Goal: Task Accomplishment & Management: Use online tool/utility

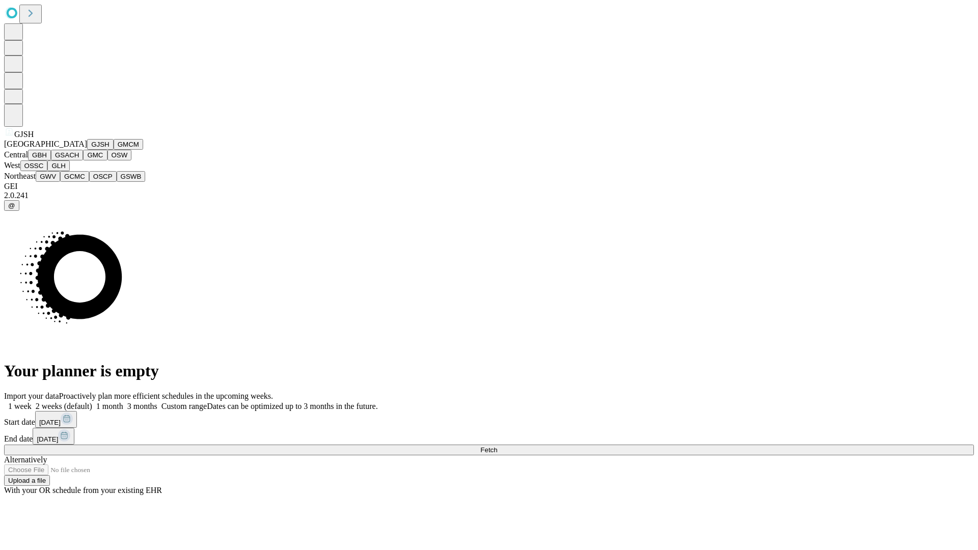
click at [87, 150] on button "GJSH" at bounding box center [100, 144] width 26 height 11
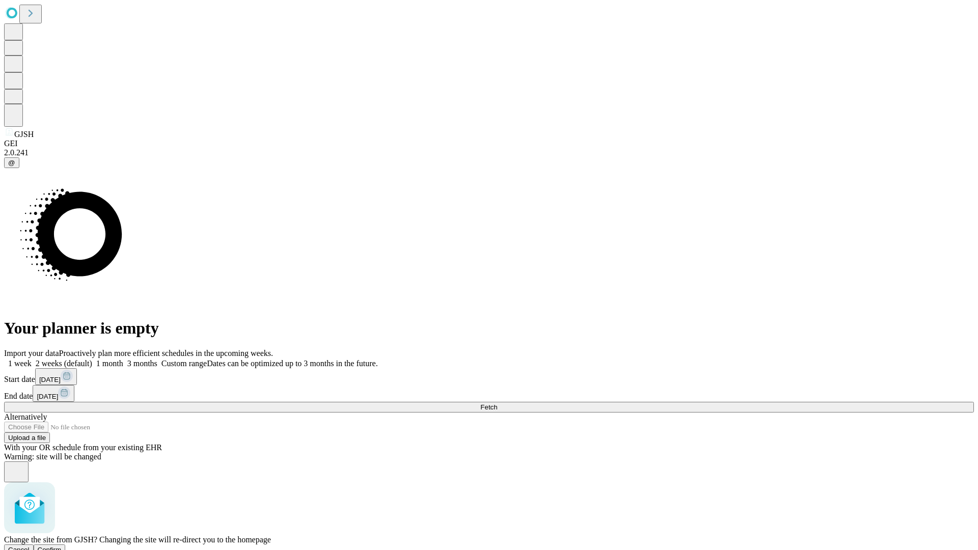
click at [62, 546] on span "Confirm" at bounding box center [50, 550] width 24 height 8
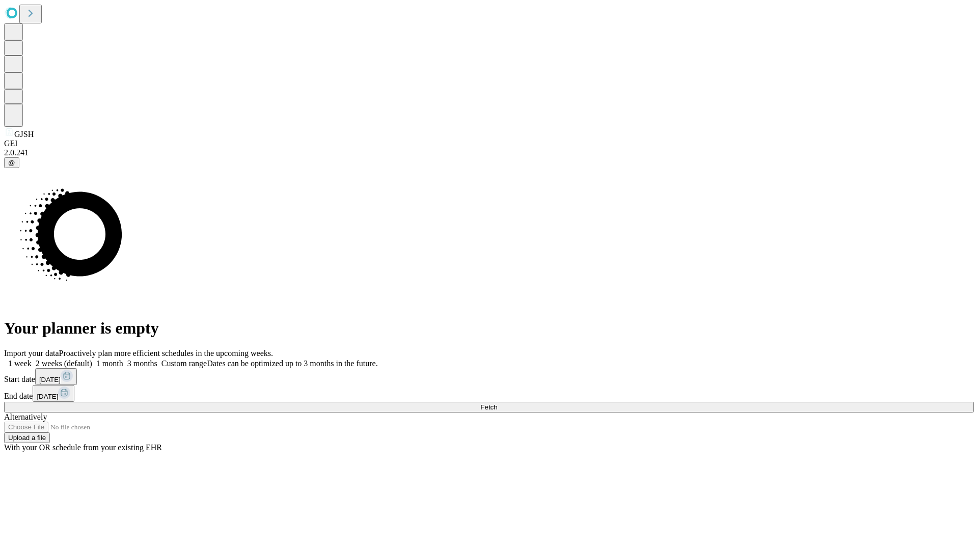
click at [123, 359] on label "1 month" at bounding box center [107, 363] width 31 height 9
click at [497, 403] on span "Fetch" at bounding box center [488, 407] width 17 height 8
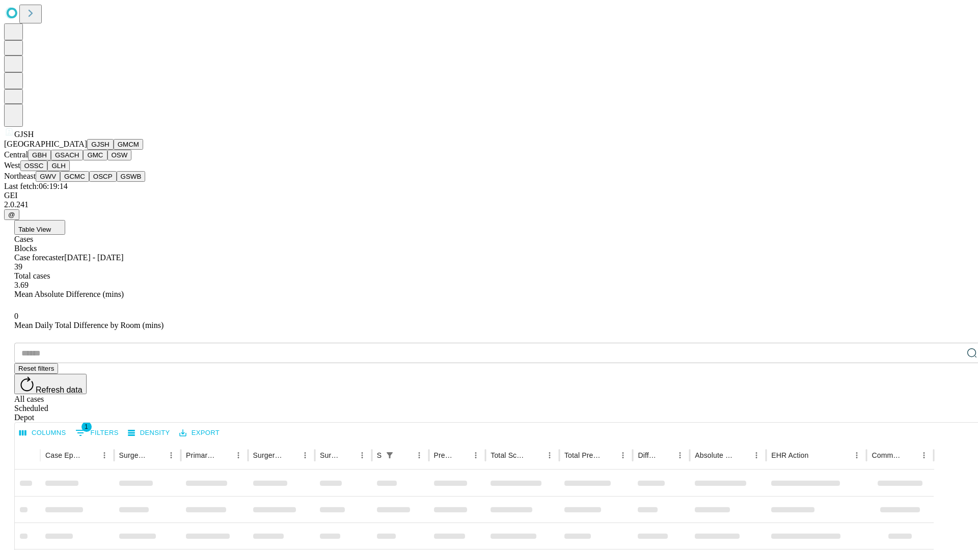
click at [114, 150] on button "GMCM" at bounding box center [129, 144] width 30 height 11
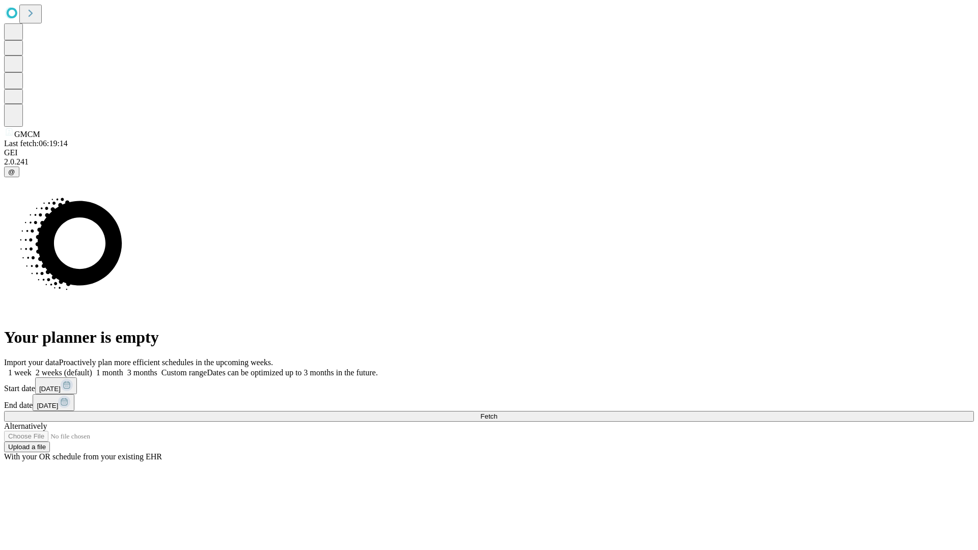
click at [123, 368] on label "1 month" at bounding box center [107, 372] width 31 height 9
click at [497, 412] on span "Fetch" at bounding box center [488, 416] width 17 height 8
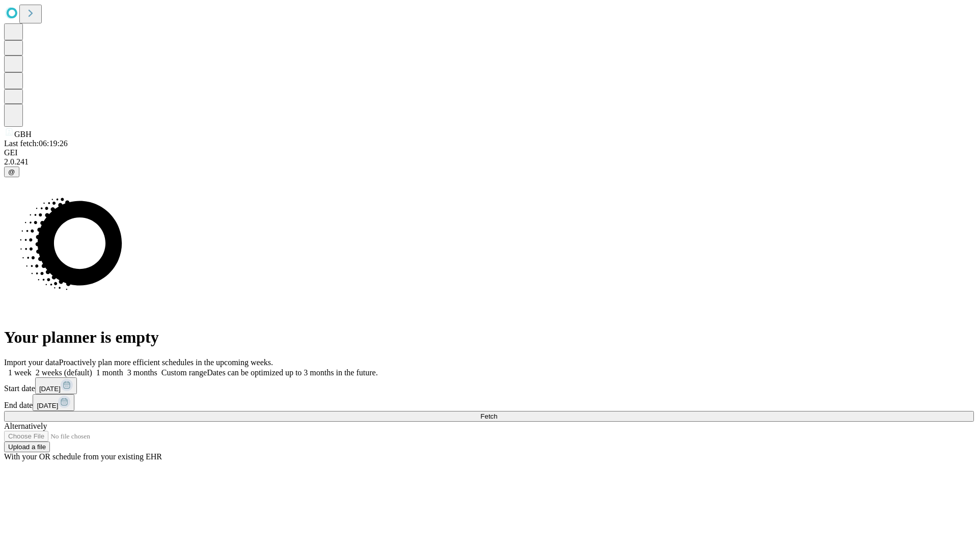
click at [123, 368] on label "1 month" at bounding box center [107, 372] width 31 height 9
click at [497, 412] on span "Fetch" at bounding box center [488, 416] width 17 height 8
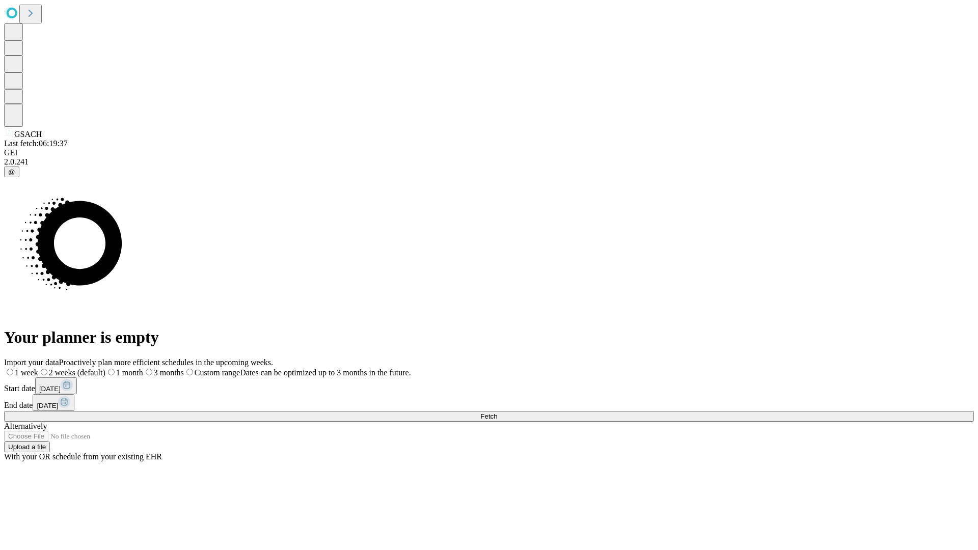
click at [143, 368] on label "1 month" at bounding box center [124, 372] width 38 height 9
click at [497, 412] on span "Fetch" at bounding box center [488, 416] width 17 height 8
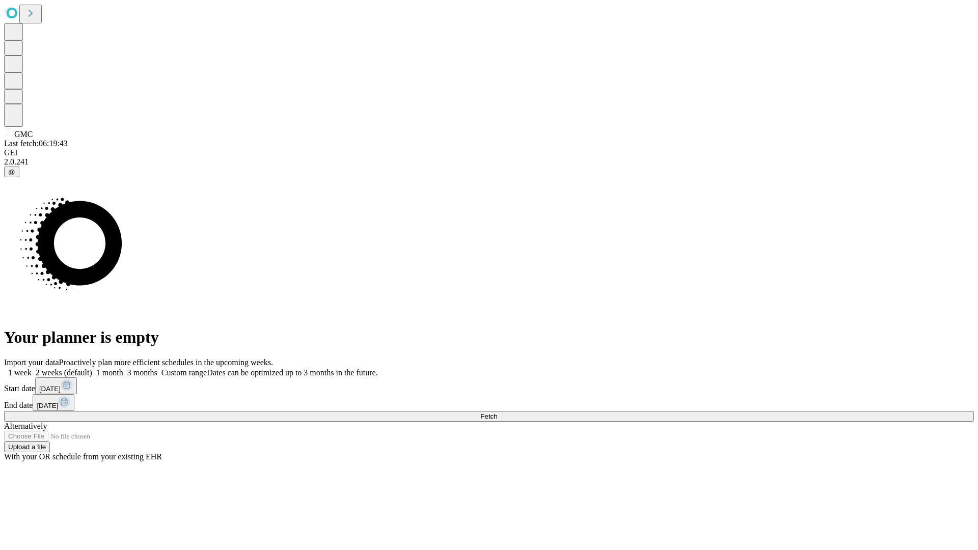
click at [497, 412] on span "Fetch" at bounding box center [488, 416] width 17 height 8
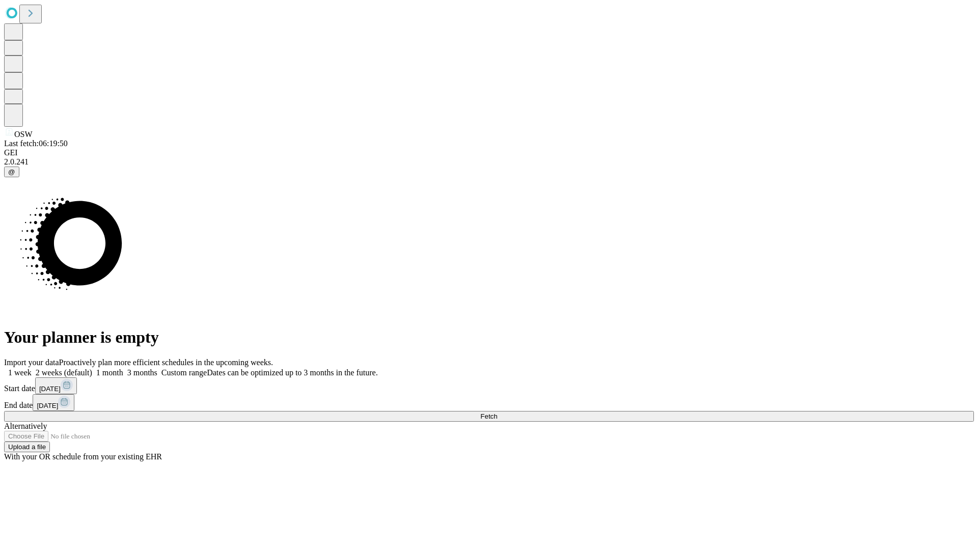
click at [497, 412] on span "Fetch" at bounding box center [488, 416] width 17 height 8
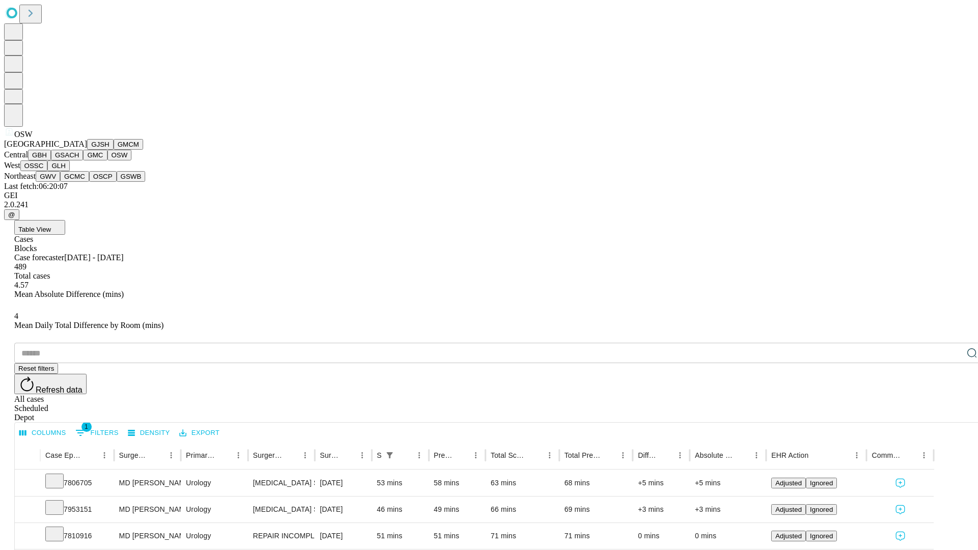
click at [48, 171] on button "OSSC" at bounding box center [33, 165] width 27 height 11
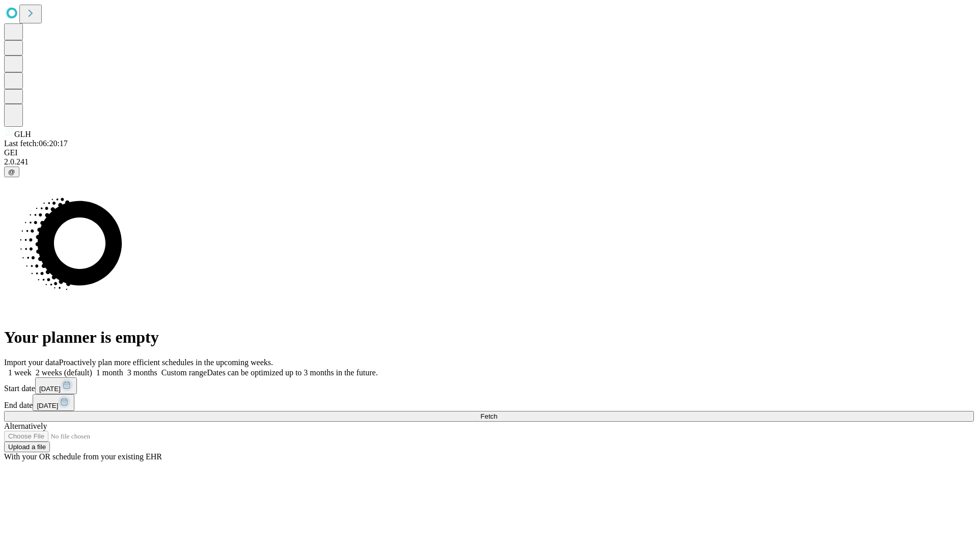
click at [123, 368] on label "1 month" at bounding box center [107, 372] width 31 height 9
click at [497, 412] on span "Fetch" at bounding box center [488, 416] width 17 height 8
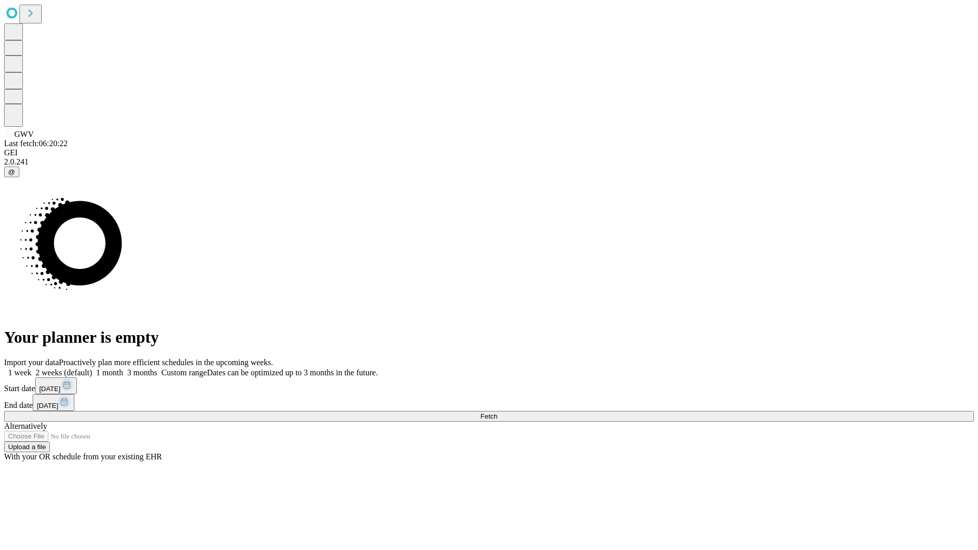
click at [123, 368] on label "1 month" at bounding box center [107, 372] width 31 height 9
click at [497, 412] on span "Fetch" at bounding box center [488, 416] width 17 height 8
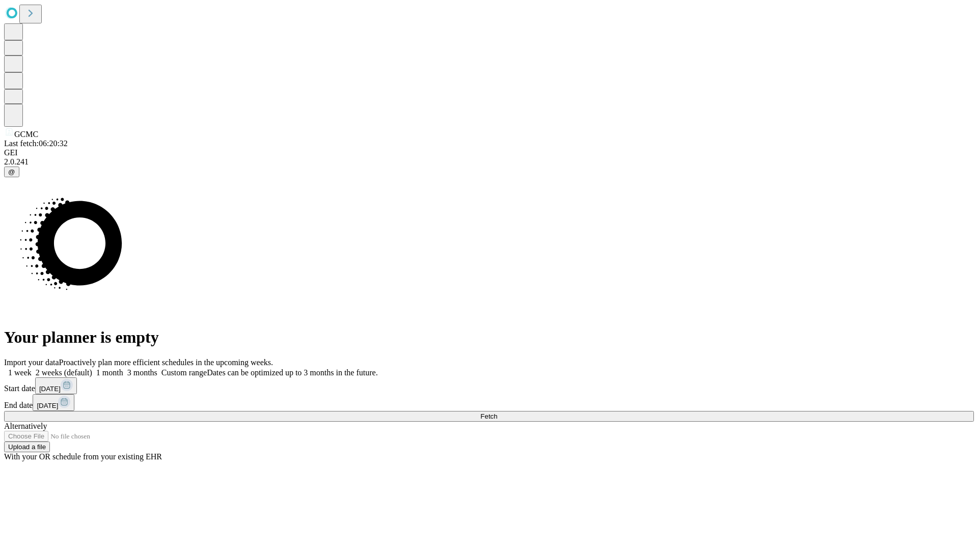
click at [123, 368] on label "1 month" at bounding box center [107, 372] width 31 height 9
click at [497, 412] on span "Fetch" at bounding box center [488, 416] width 17 height 8
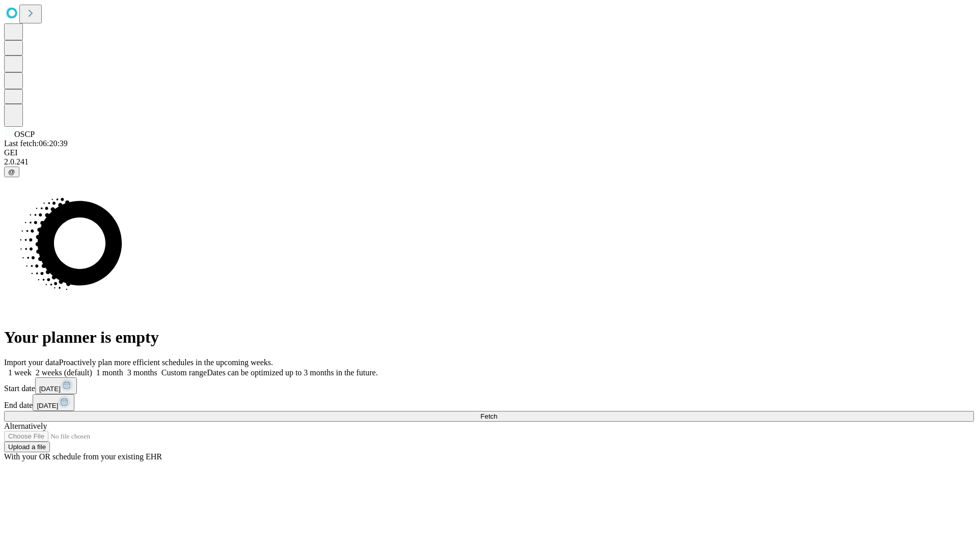
click at [123, 368] on label "1 month" at bounding box center [107, 372] width 31 height 9
click at [497, 412] on span "Fetch" at bounding box center [488, 416] width 17 height 8
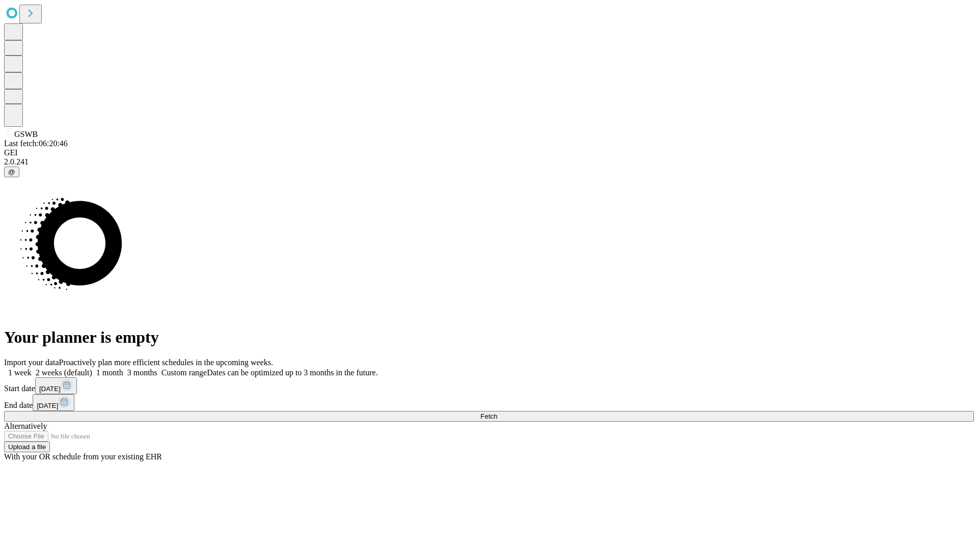
click at [497, 412] on span "Fetch" at bounding box center [488, 416] width 17 height 8
